Goal: Ask a question: Seek information or help from site administrators or community

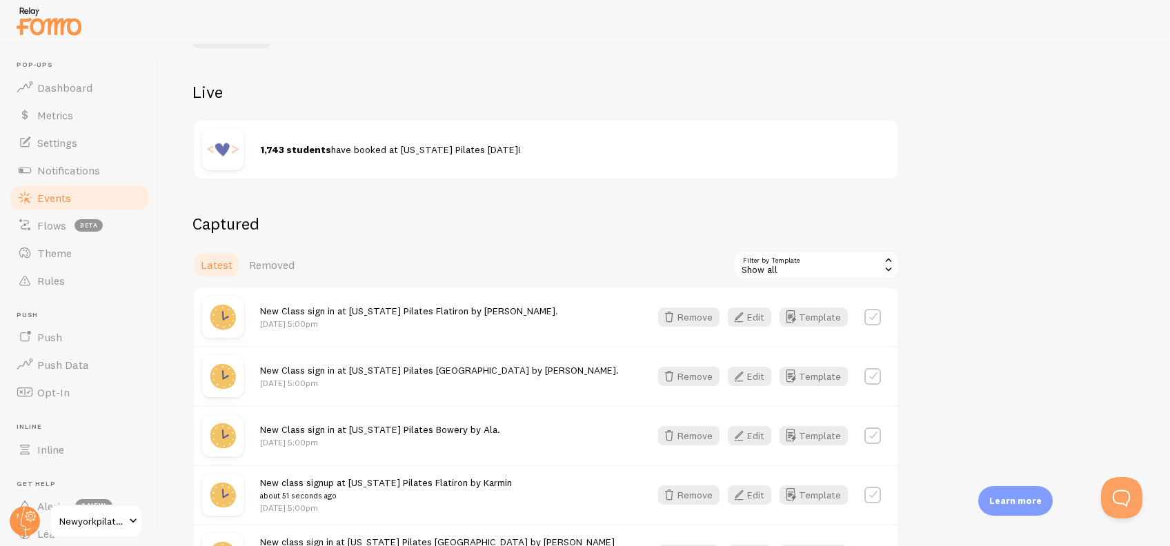
scroll to position [184, 0]
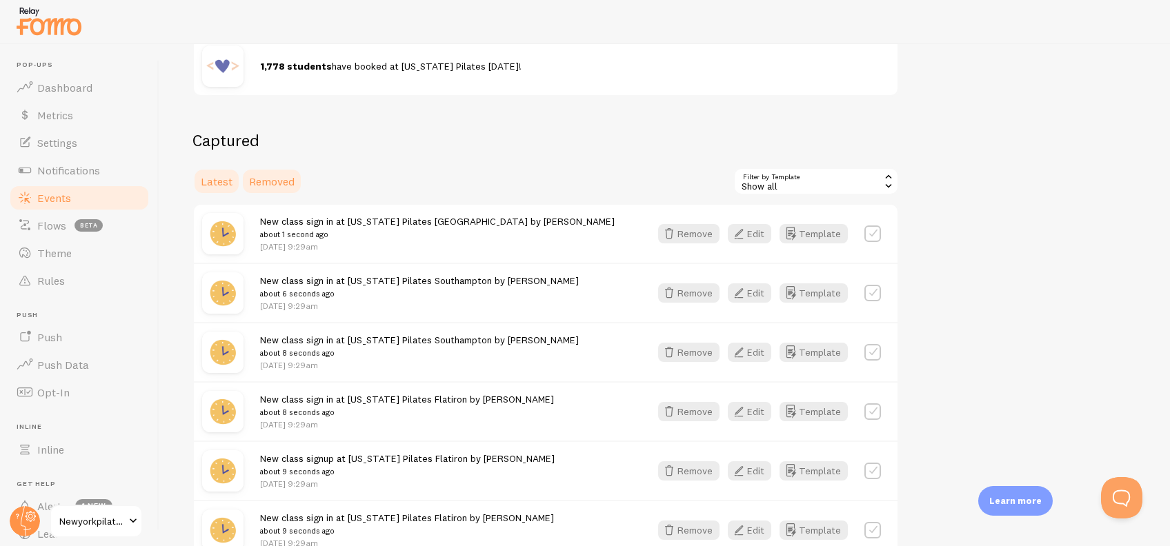
scroll to position [184, 0]
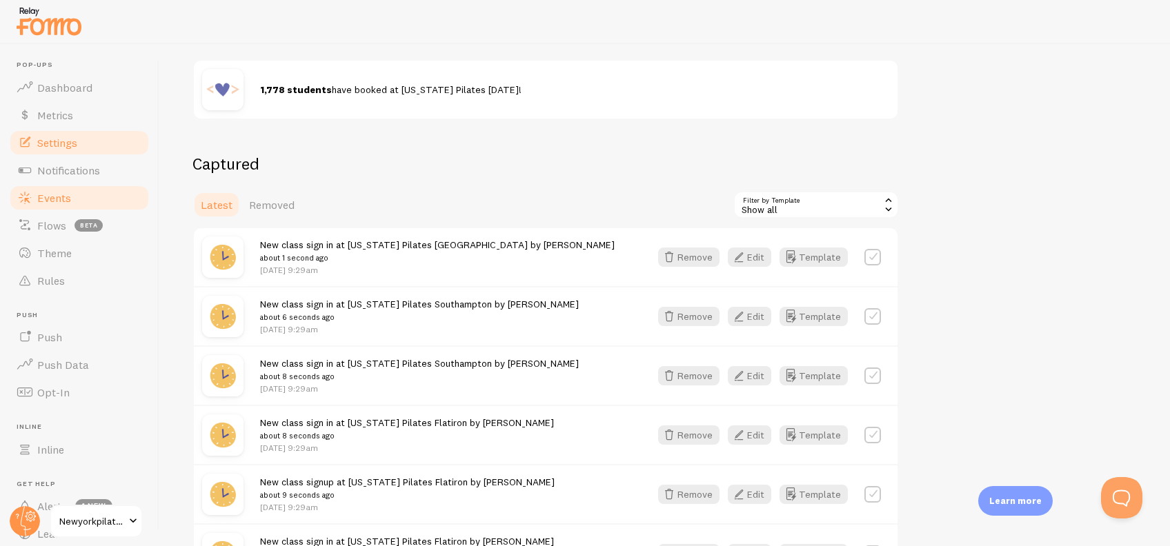
click at [84, 144] on link "Settings" at bounding box center [79, 143] width 142 height 28
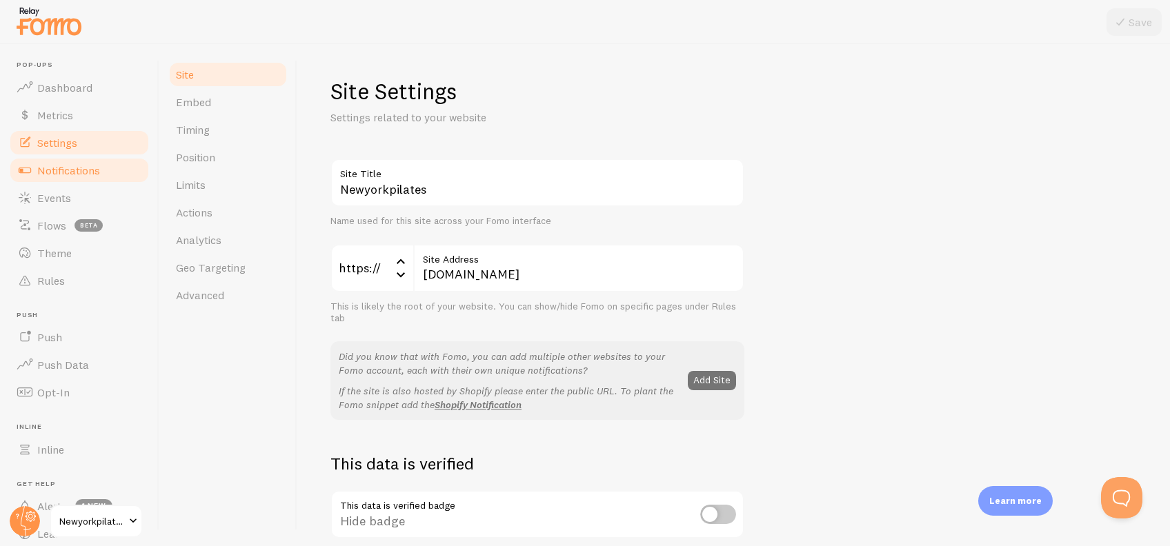
click at [100, 170] on link "Notifications" at bounding box center [79, 171] width 142 height 28
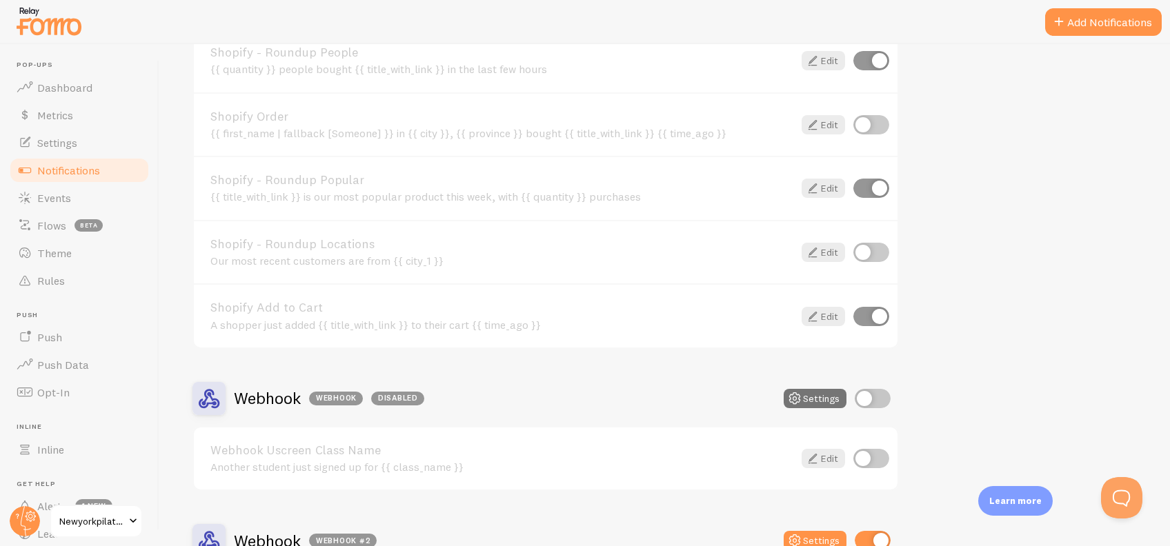
scroll to position [1248, 0]
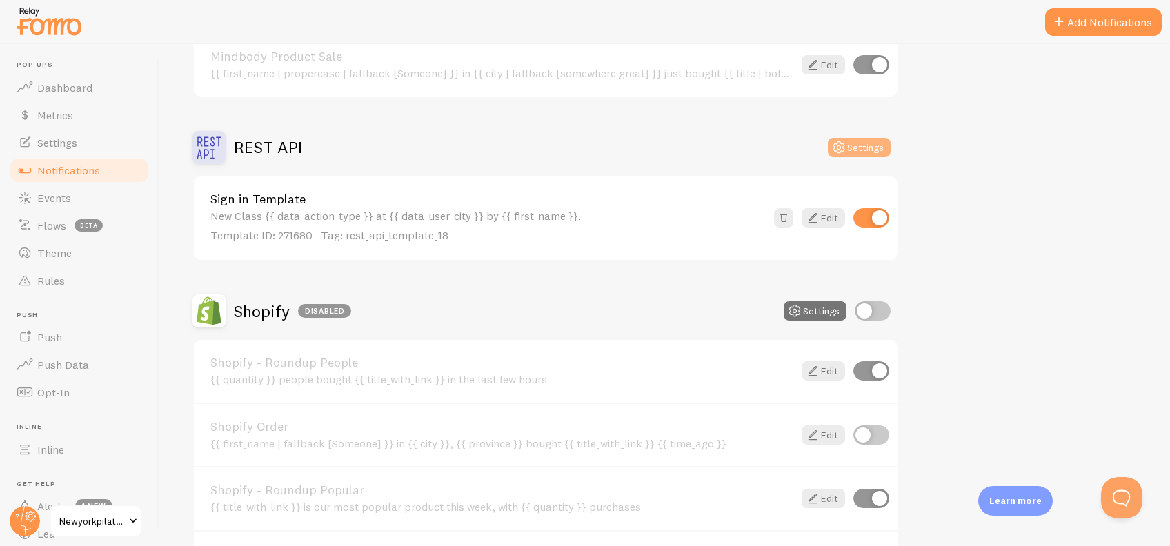
click at [840, 139] on icon at bounding box center [839, 147] width 17 height 17
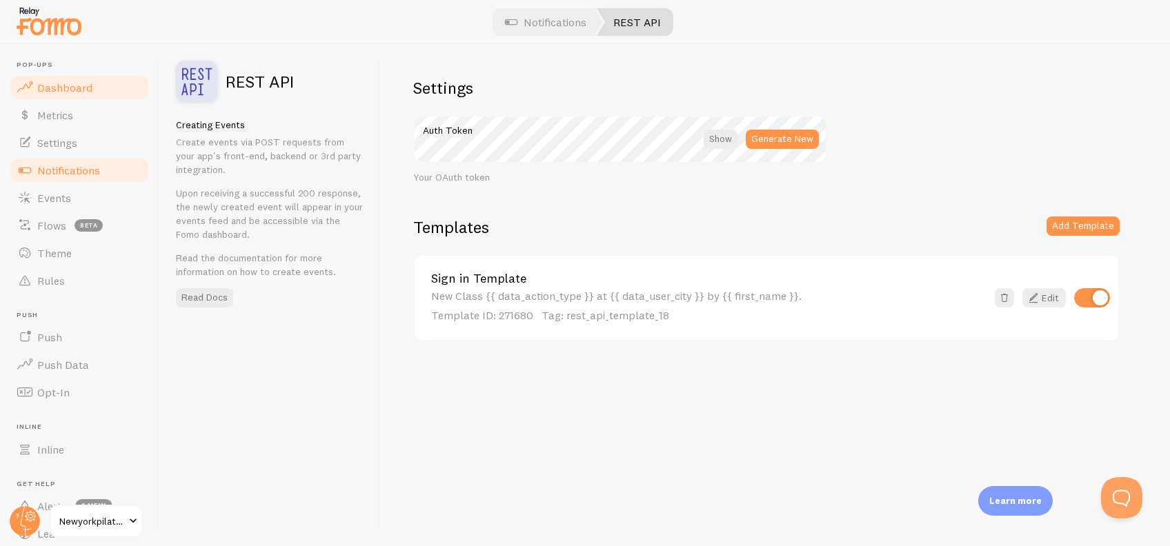
click at [77, 78] on link "Dashboard" at bounding box center [79, 88] width 142 height 28
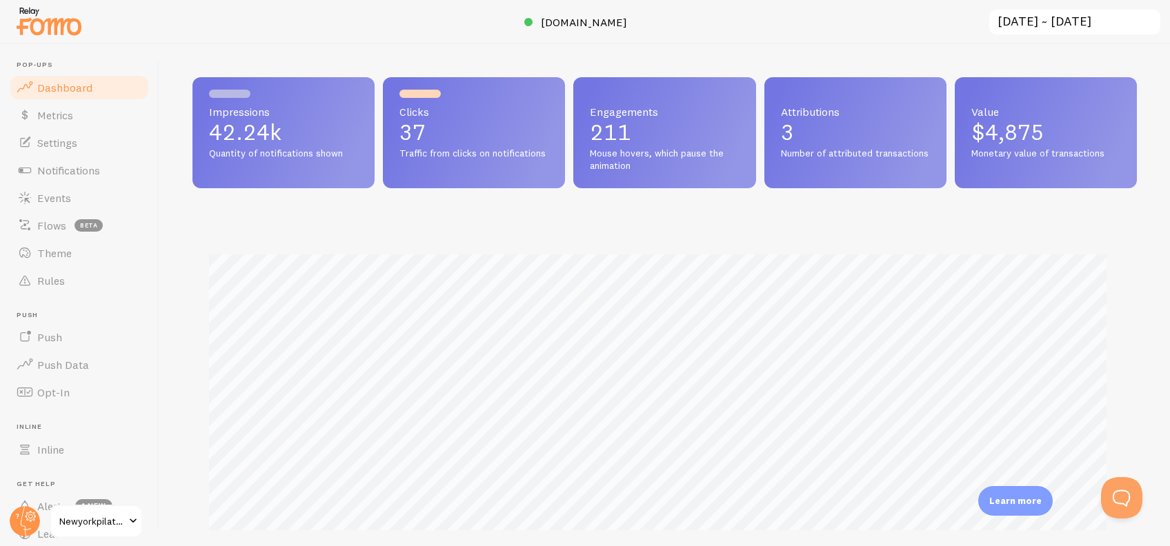
scroll to position [362, 931]
click at [1128, 503] on button "Open Beacon popover" at bounding box center [1118, 495] width 41 height 41
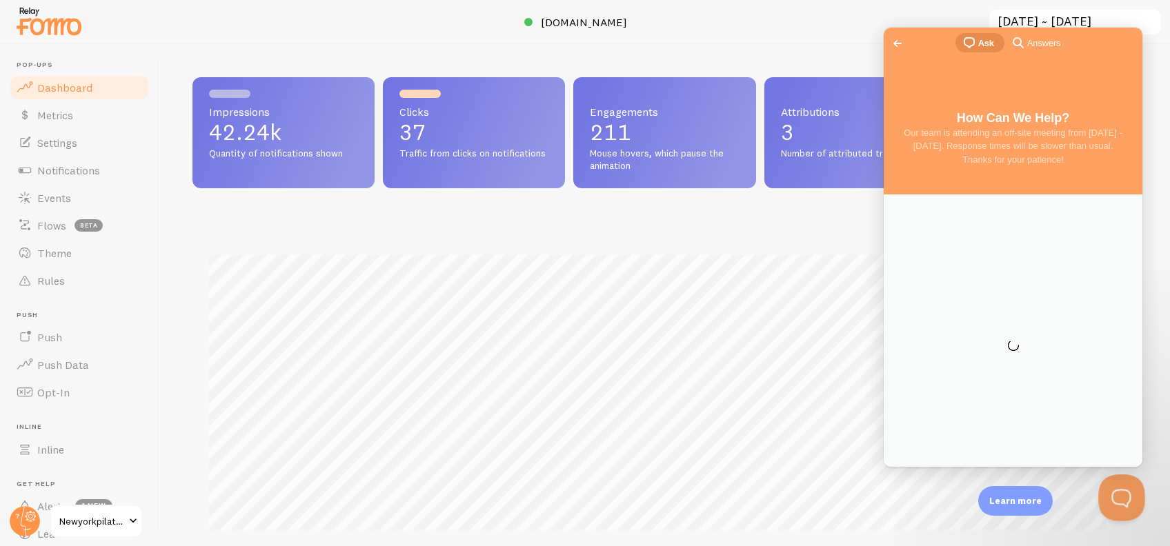
scroll to position [0, 0]
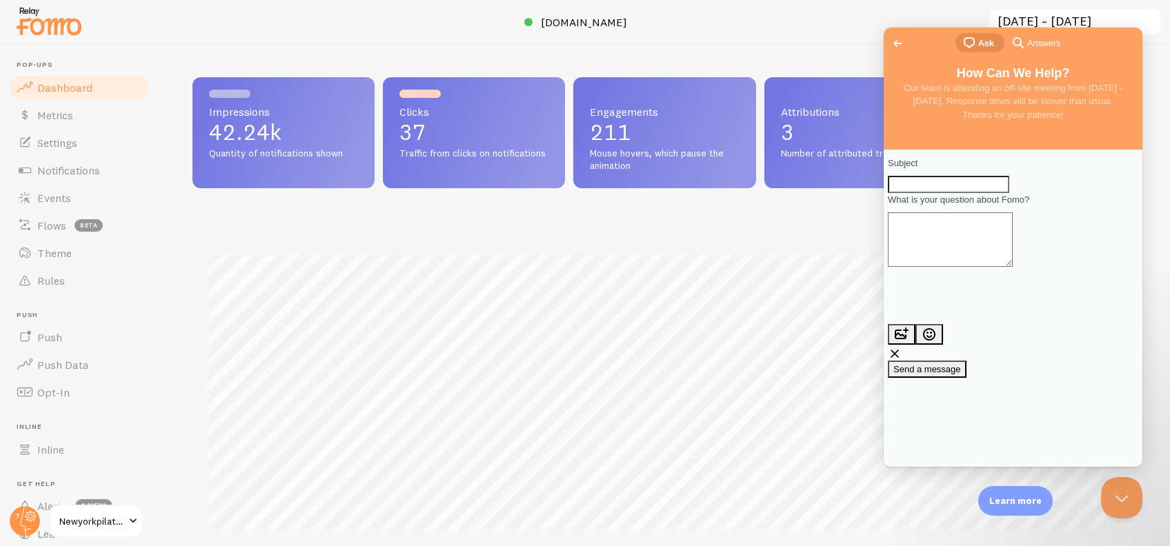
click at [899, 43] on span "Go back" at bounding box center [897, 43] width 17 height 17
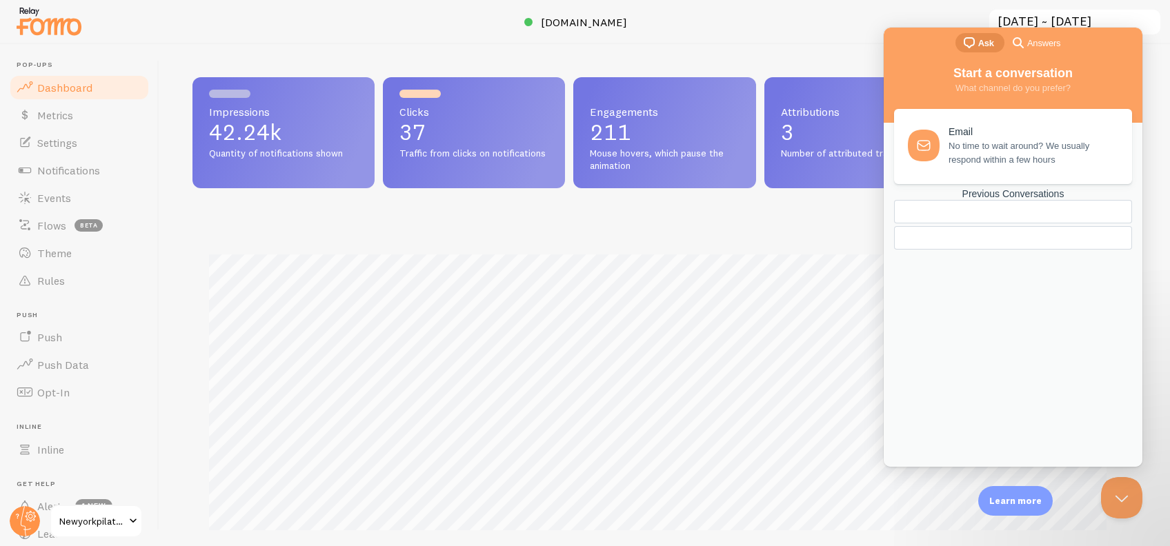
click at [1020, 250] on link "Previous Conversations" at bounding box center [1013, 218] width 238 height 61
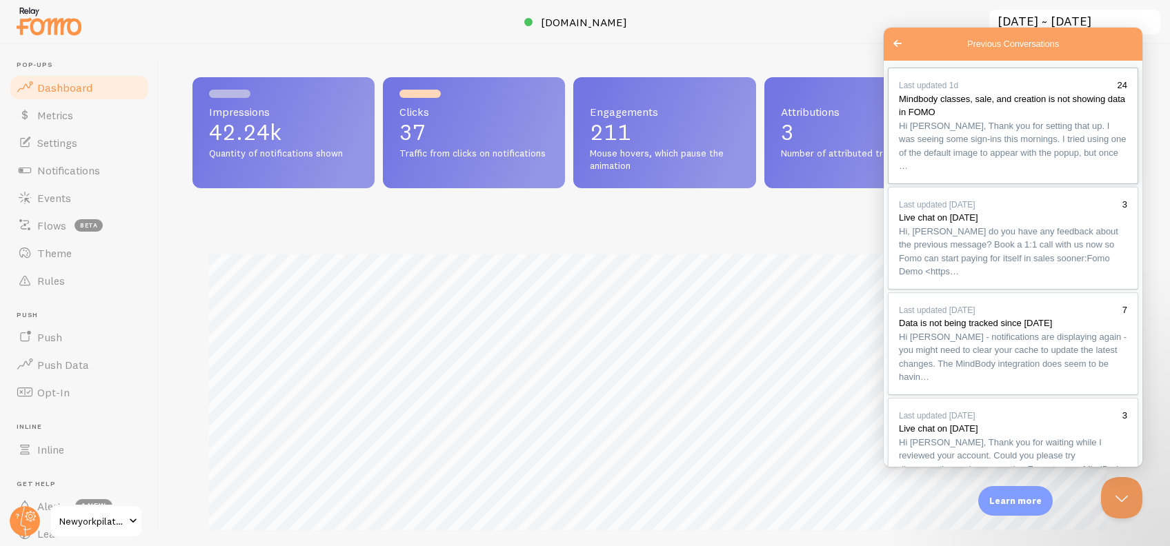
click at [1052, 184] on link "Last updated 1d 24 Mindbody classes, sale, and creation is not showing data in …" at bounding box center [1013, 126] width 250 height 117
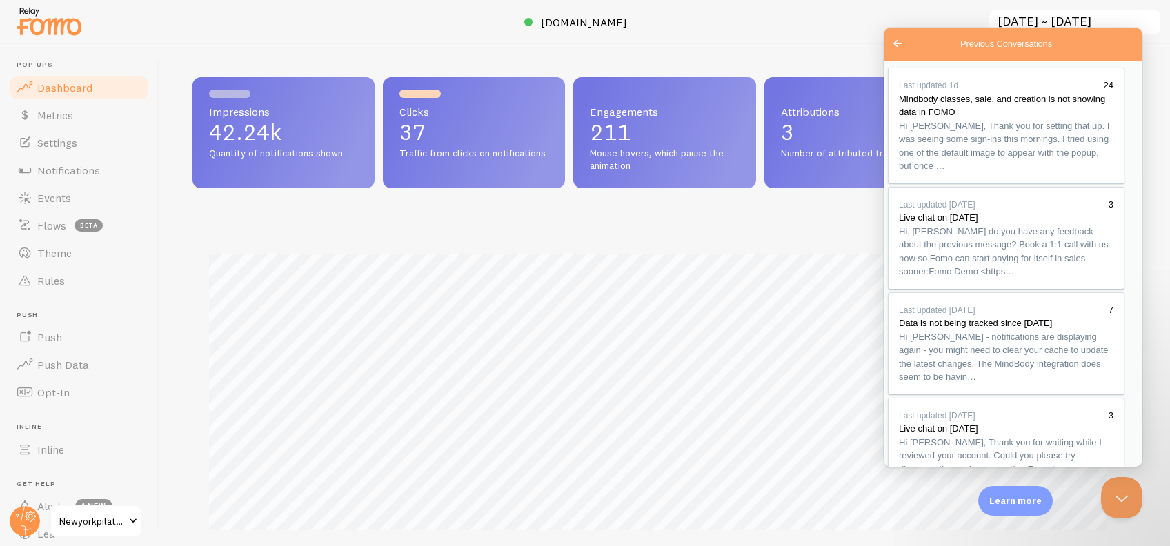
drag, startPoint x: 967, startPoint y: 294, endPoint x: 951, endPoint y: 316, distance: 26.8
drag, startPoint x: 915, startPoint y: 301, endPoint x: 1014, endPoint y: 325, distance: 101.6
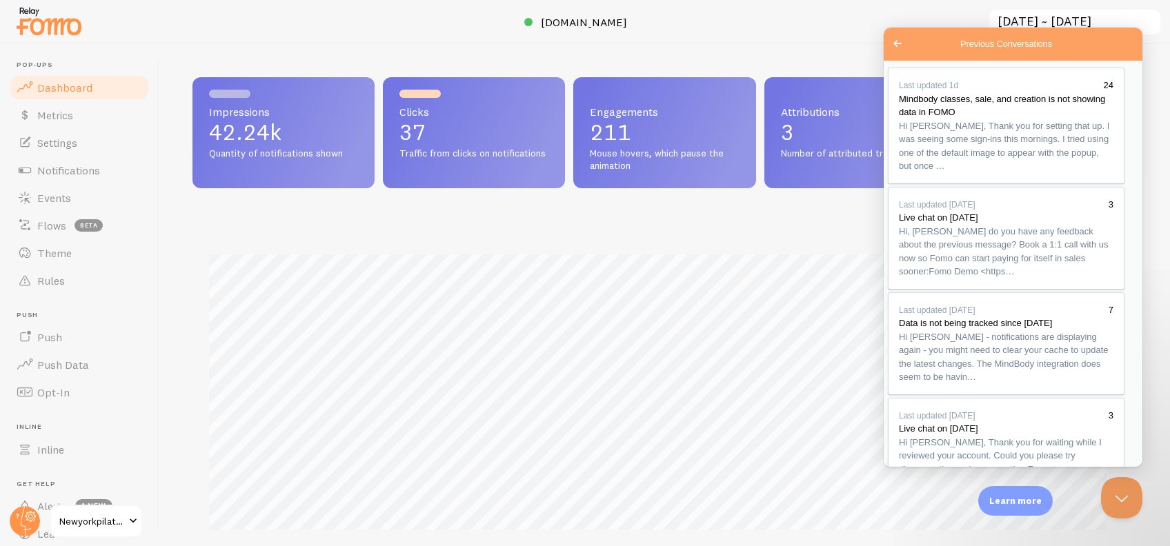
drag, startPoint x: 1014, startPoint y: 325, endPoint x: 998, endPoint y: 342, distance: 23.4
drag, startPoint x: 944, startPoint y: 320, endPoint x: 1026, endPoint y: 334, distance: 83.3
drag, startPoint x: 1026, startPoint y: 334, endPoint x: 1009, endPoint y: 345, distance: 20.5
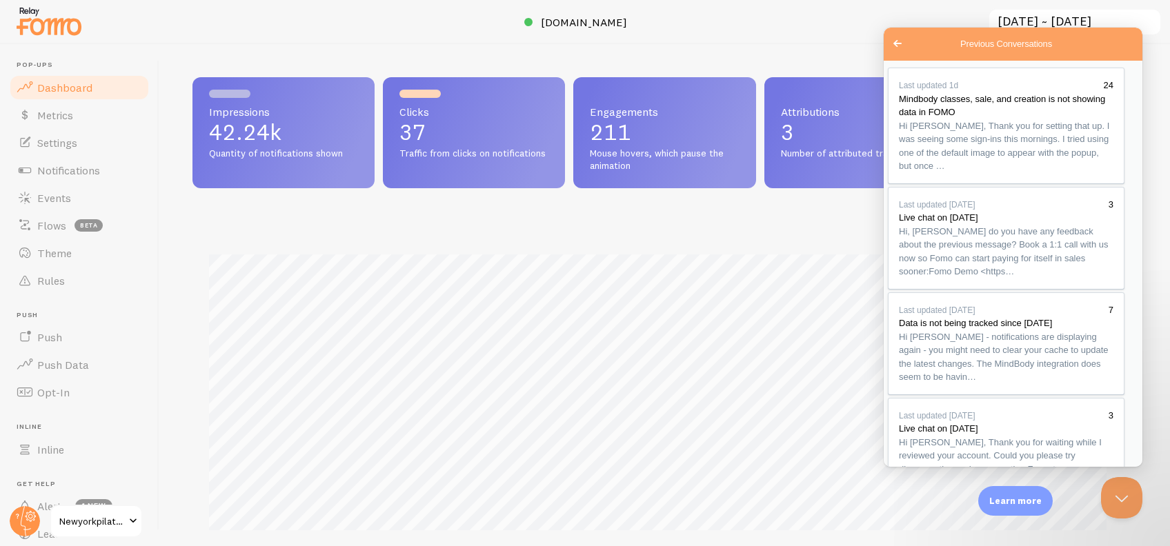
drag, startPoint x: 960, startPoint y: 328, endPoint x: 1007, endPoint y: 332, distance: 46.4
drag, startPoint x: 1007, startPoint y: 332, endPoint x: 981, endPoint y: 346, distance: 29.0
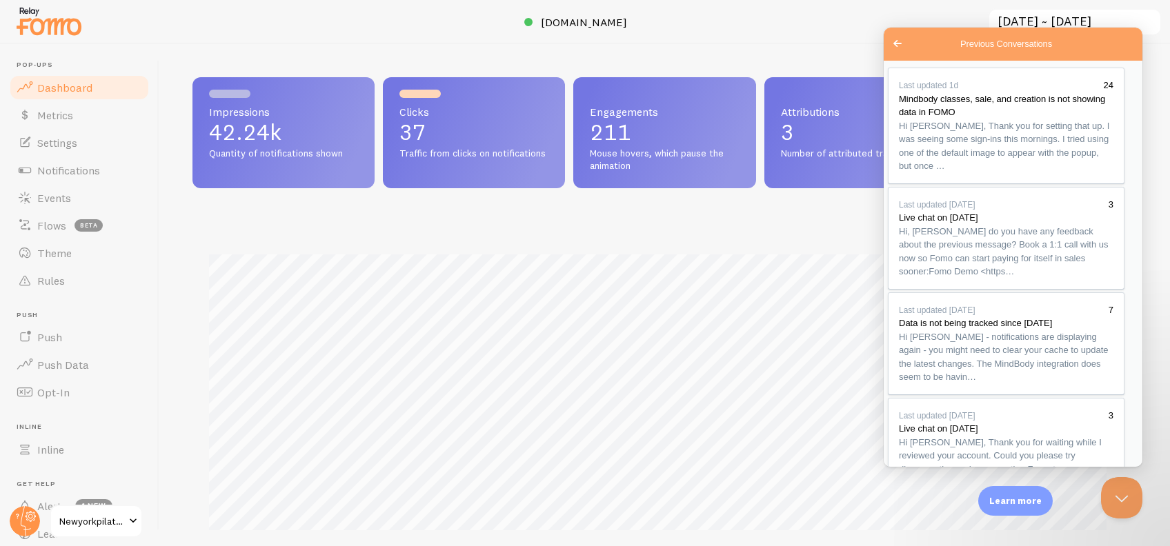
drag, startPoint x: 970, startPoint y: 346, endPoint x: 1002, endPoint y: 349, distance: 31.9
drag, startPoint x: 1002, startPoint y: 349, endPoint x: 971, endPoint y: 371, distance: 38.1
drag, startPoint x: 971, startPoint y: 371, endPoint x: 951, endPoint y: 359, distance: 23.0
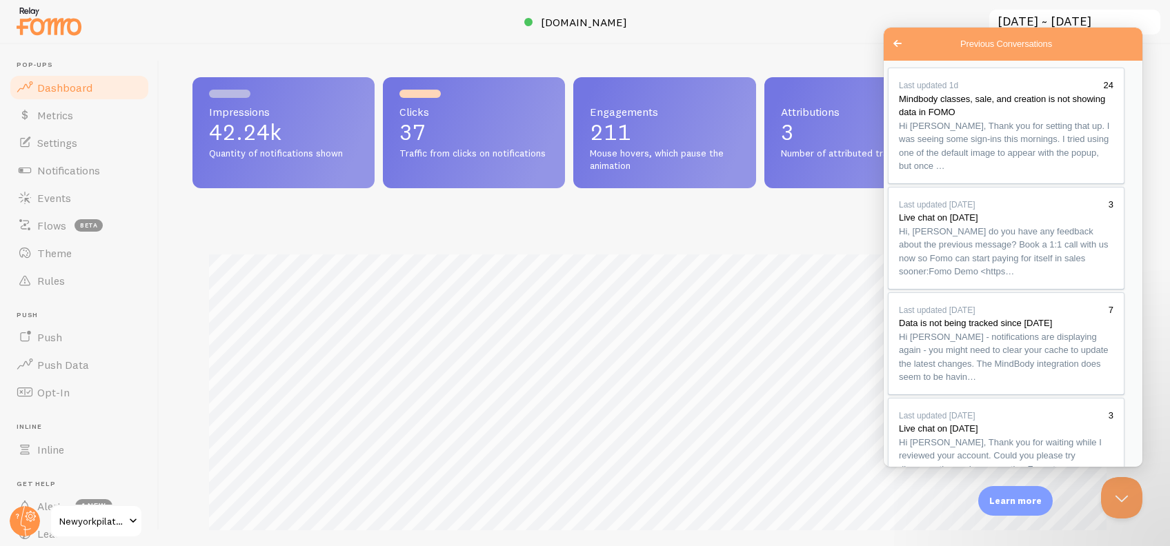
click at [909, 468] on button "Close" at bounding box center [897, 477] width 25 height 18
